Goal: Transaction & Acquisition: Book appointment/travel/reservation

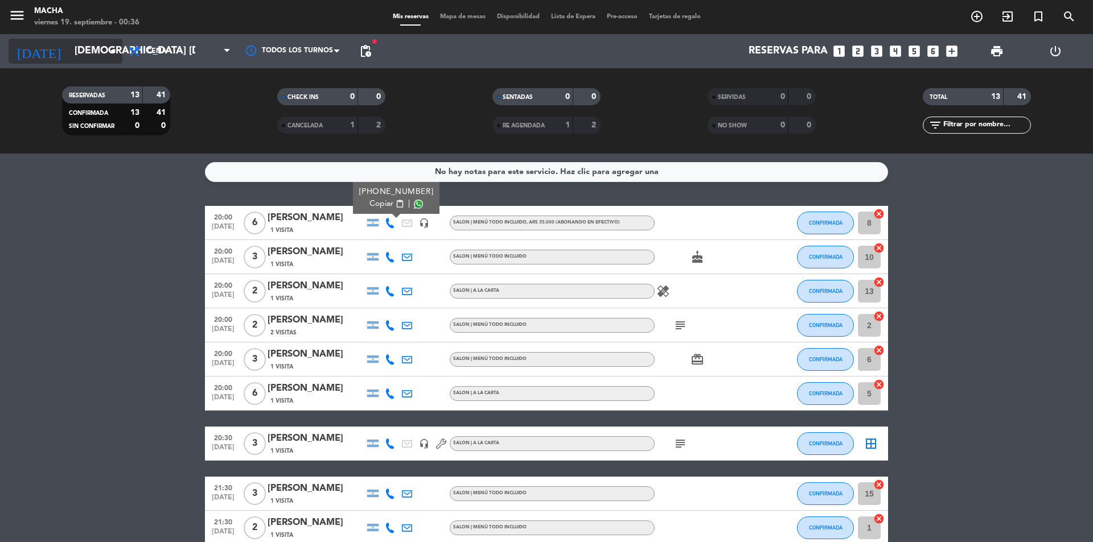
click at [77, 61] on input "[DEMOGRAPHIC_DATA] [DATE]" at bounding box center [135, 51] width 132 height 23
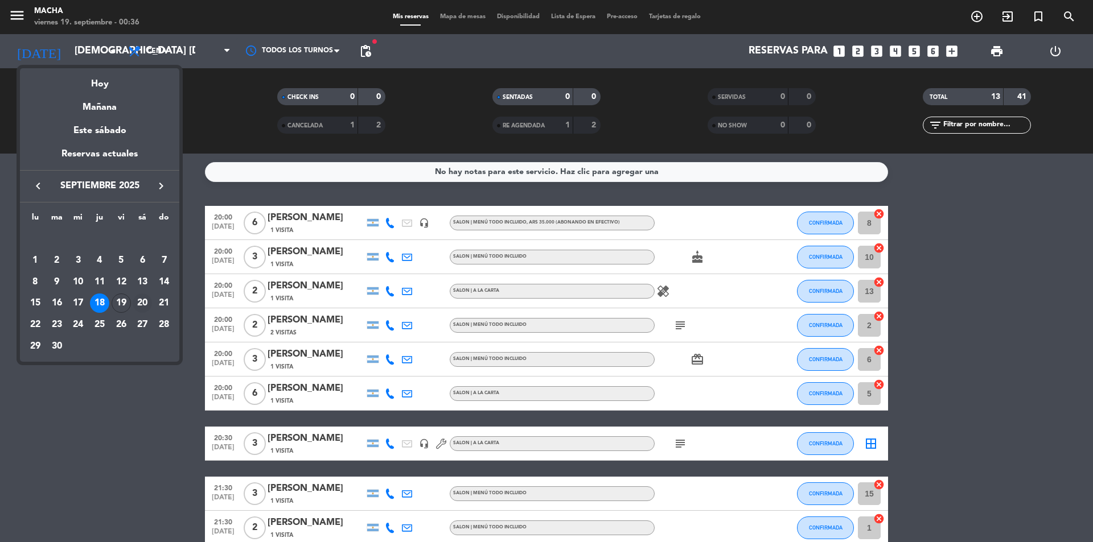
click at [143, 302] on div "20" at bounding box center [142, 303] width 19 height 19
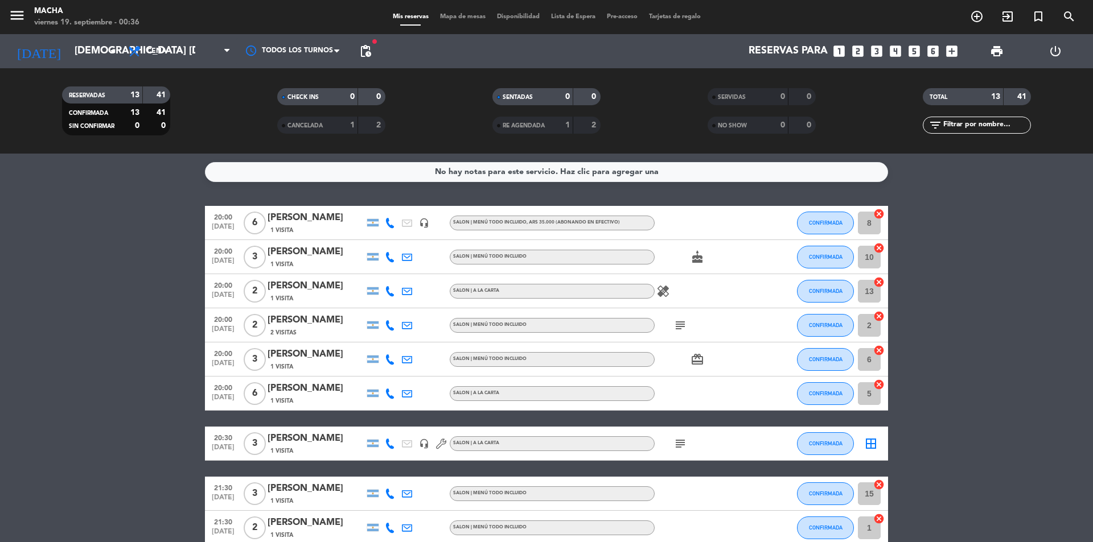
type input "sáb. [DATE]"
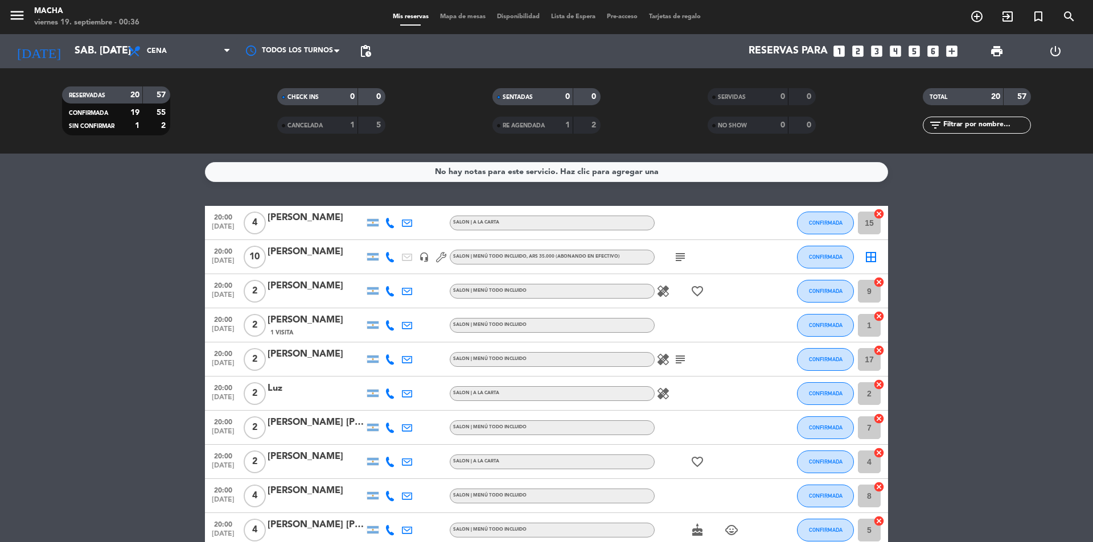
click at [858, 50] on icon "looks_two" at bounding box center [857, 51] width 15 height 15
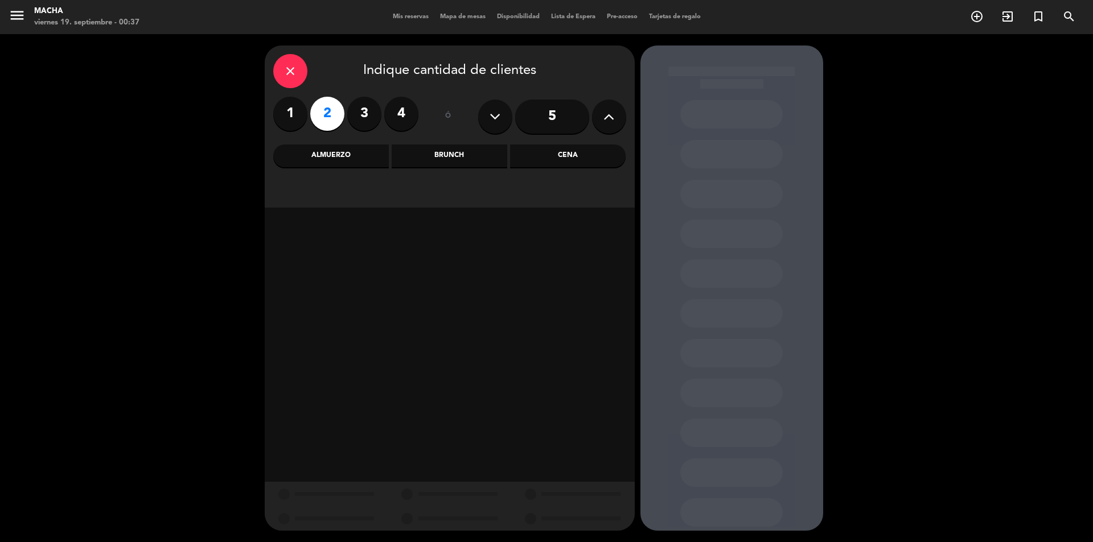
click at [571, 156] on div "Cena" at bounding box center [568, 156] width 116 height 23
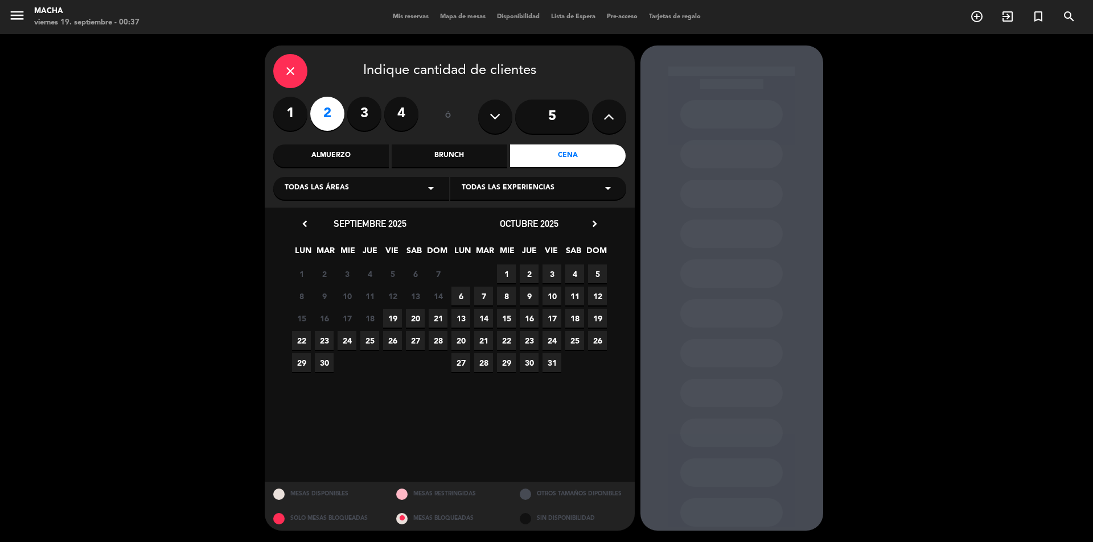
click at [414, 316] on span "20" at bounding box center [415, 318] width 19 height 19
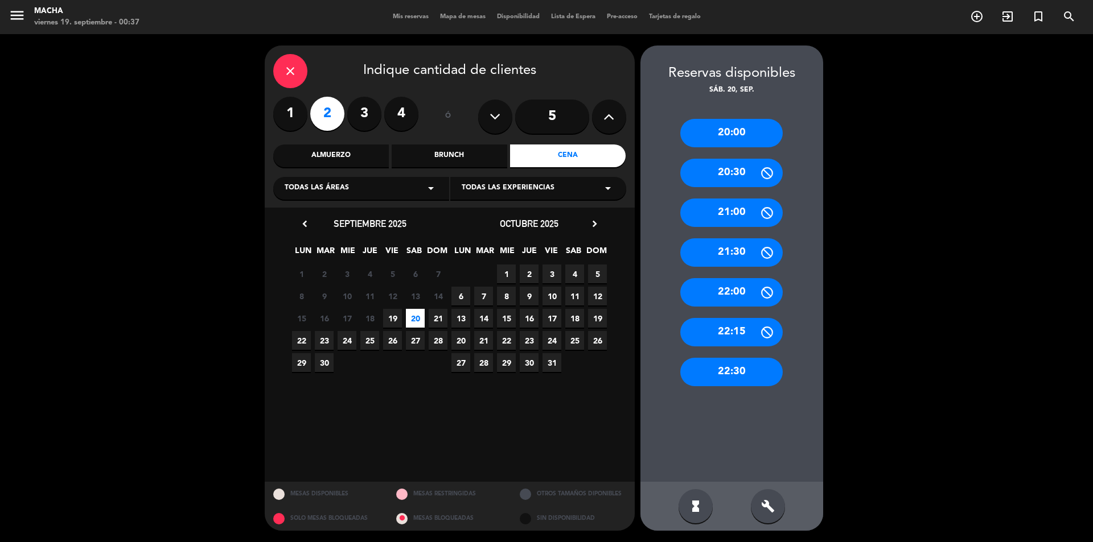
click at [731, 378] on div "22:30" at bounding box center [731, 372] width 102 height 28
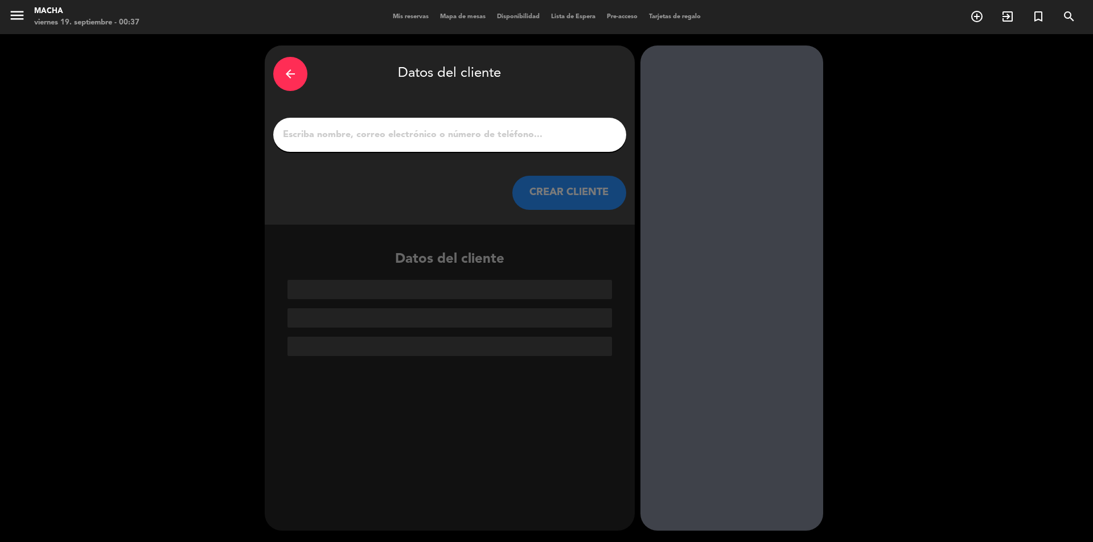
click at [488, 138] on input "1" at bounding box center [450, 135] width 336 height 16
paste input "[PERSON_NAME]"
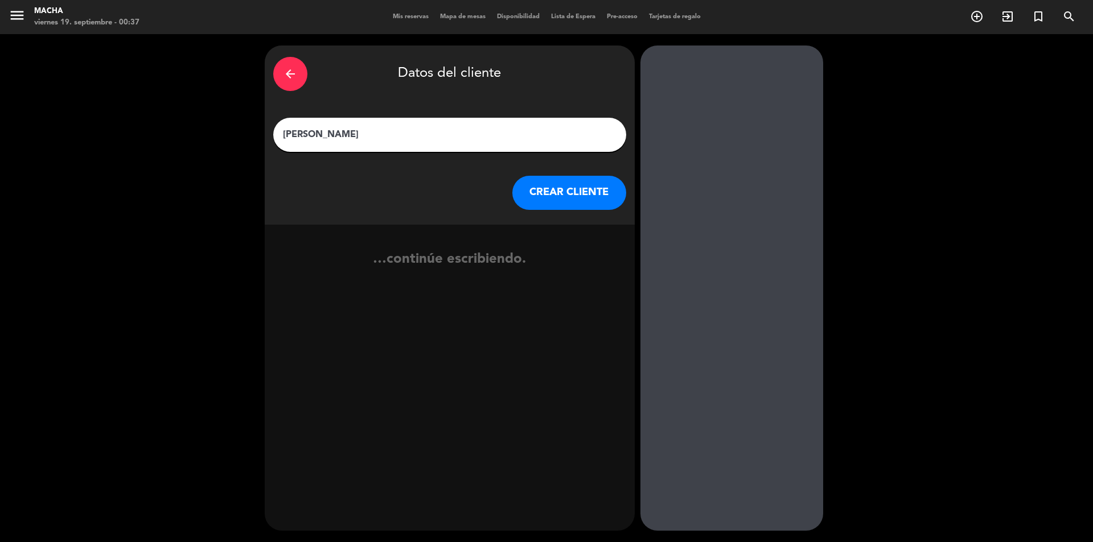
type input "[PERSON_NAME]"
click at [570, 184] on button "CREAR CLIENTE" at bounding box center [569, 193] width 114 height 34
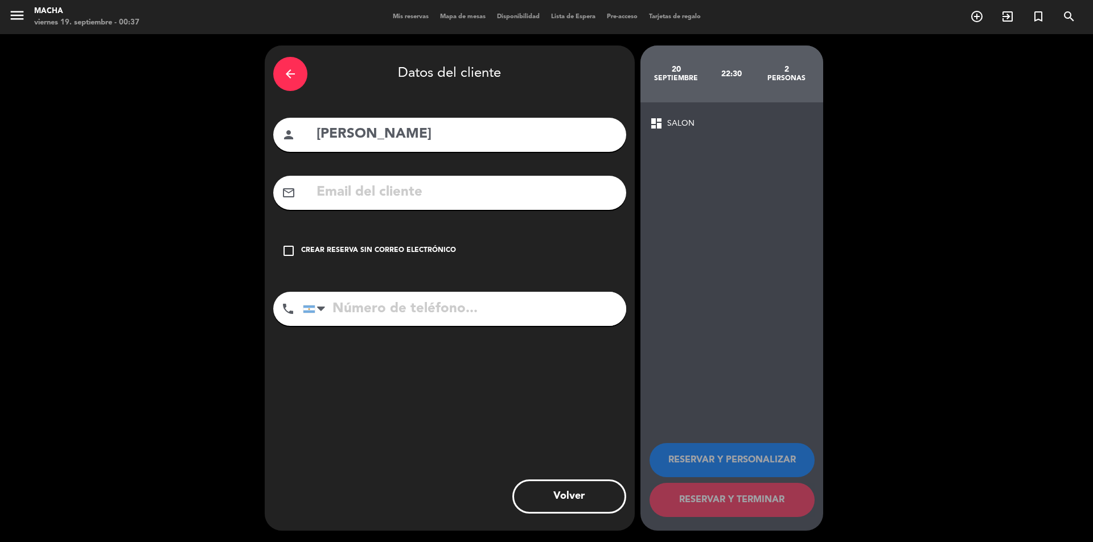
drag, startPoint x: 302, startPoint y: 252, endPoint x: 290, endPoint y: 253, distance: 11.5
click at [296, 253] on div "check_box_outline_blank Crear reserva sin correo electrónico" at bounding box center [449, 251] width 353 height 34
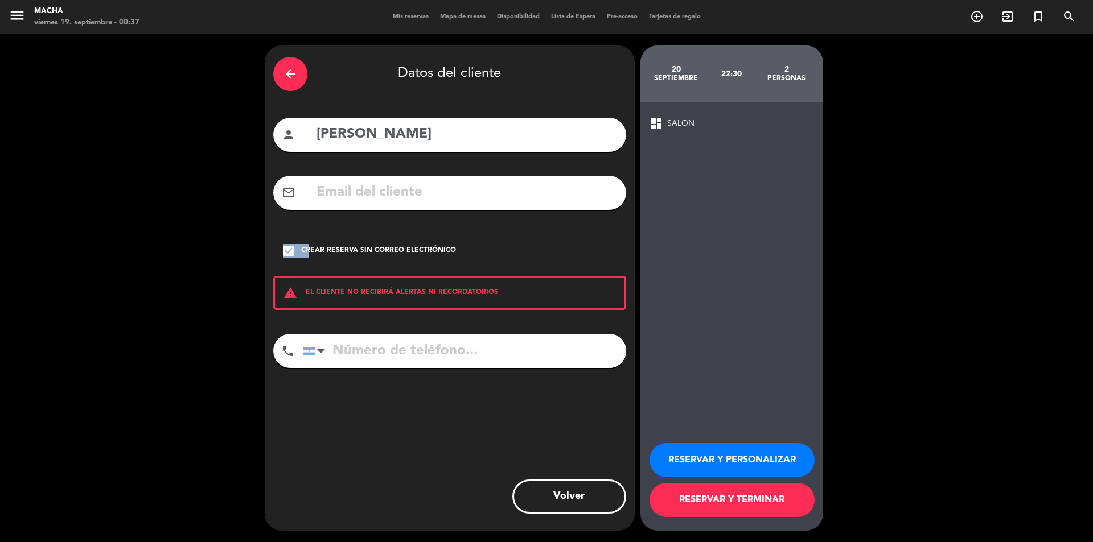
drag, startPoint x: 290, startPoint y: 253, endPoint x: 289, endPoint y: 246, distance: 7.6
click at [290, 253] on icon "check_box" at bounding box center [289, 251] width 14 height 14
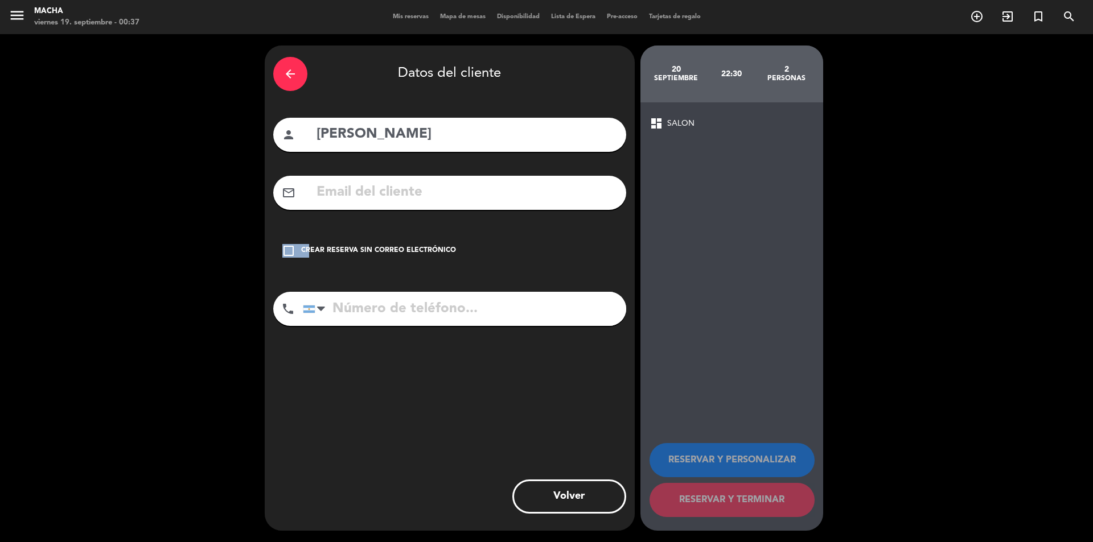
click at [292, 250] on icon "check_box_outline_blank" at bounding box center [289, 251] width 14 height 14
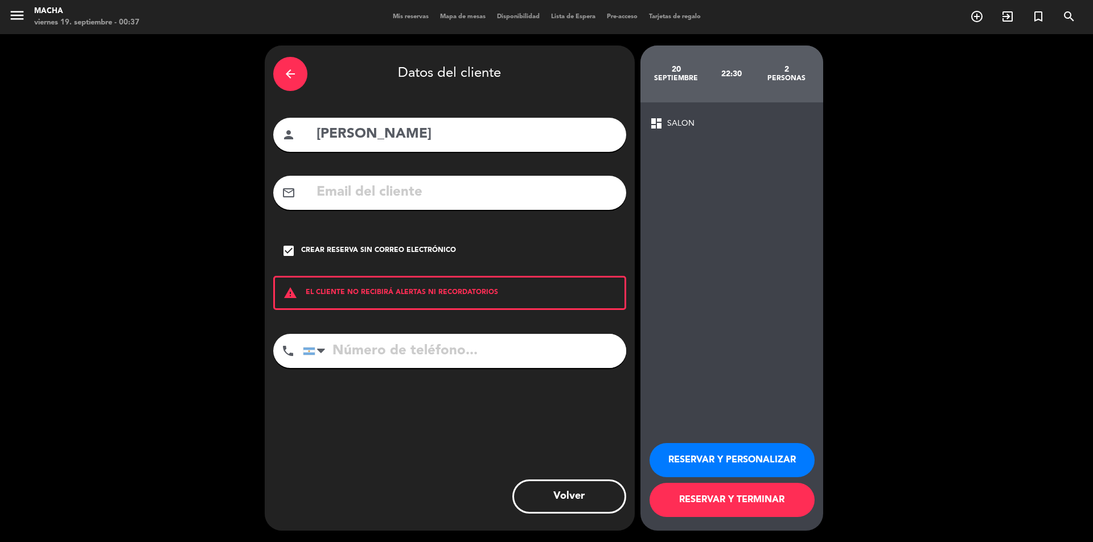
drag, startPoint x: 729, startPoint y: 457, endPoint x: 730, endPoint y: 450, distance: 6.9
click at [730, 452] on button "RESERVAR Y PERSONALIZAR" at bounding box center [731, 460] width 165 height 34
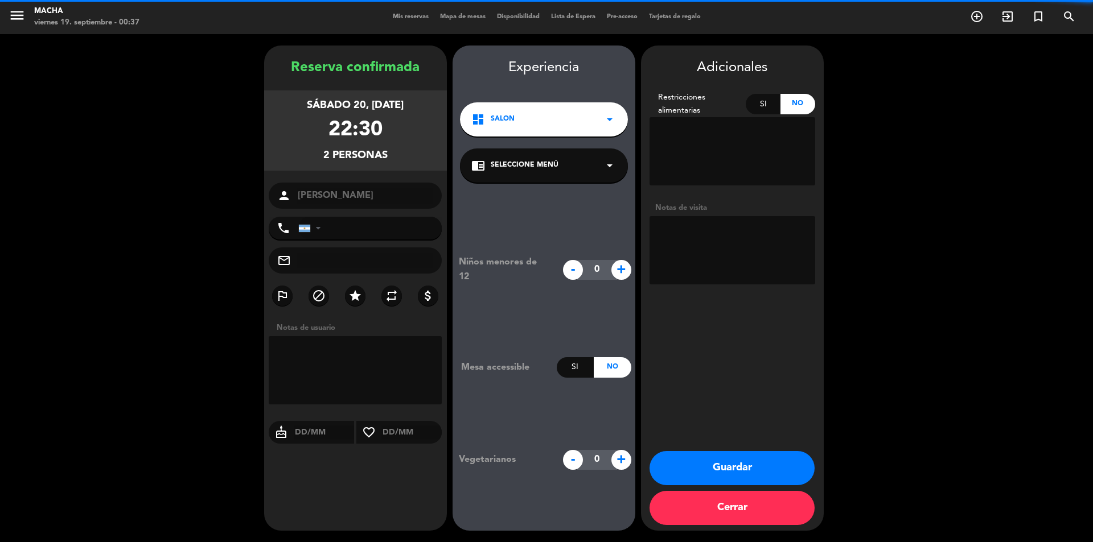
drag, startPoint x: 564, startPoint y: 168, endPoint x: 573, endPoint y: 170, distance: 9.3
click at [567, 168] on div "chrome_reader_mode Seleccione Menú arrow_drop_down" at bounding box center [544, 166] width 168 height 34
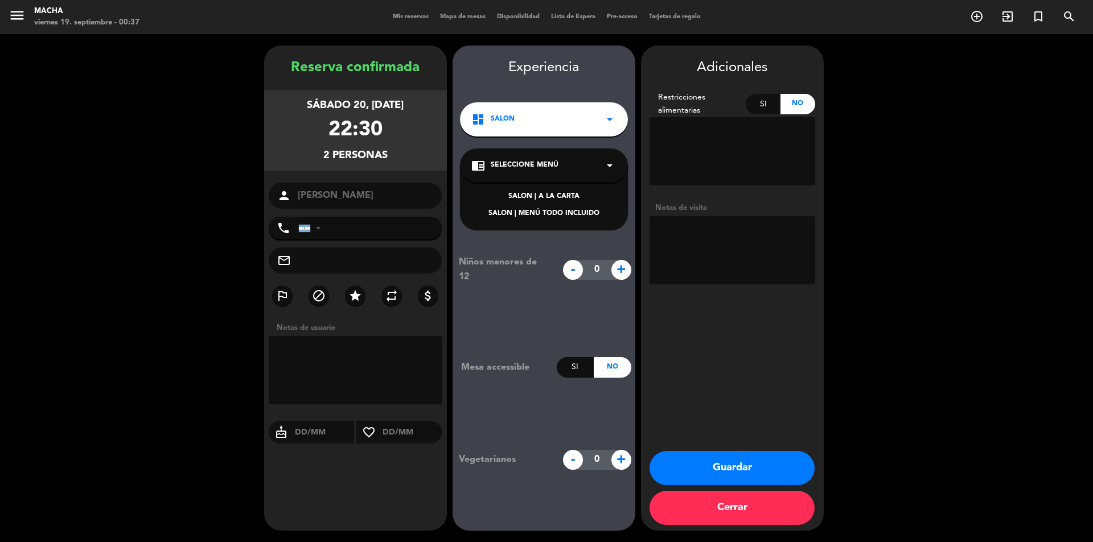
click at [565, 215] on div "SALON | MENÚ TODO INCLUIDO" at bounding box center [543, 213] width 145 height 11
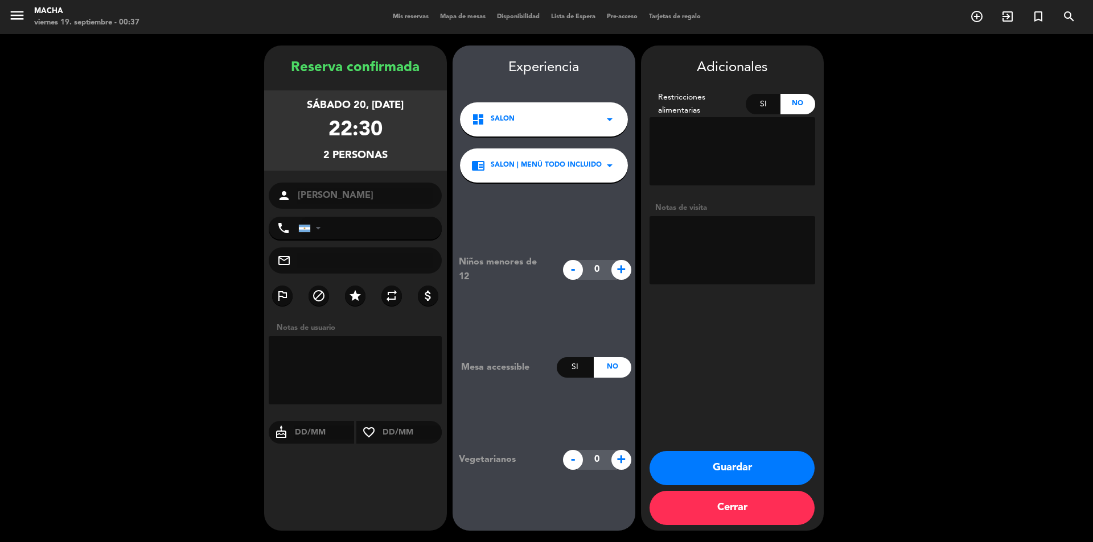
click at [727, 470] on button "Guardar" at bounding box center [731, 468] width 165 height 34
